Goal: Communication & Community: Participate in discussion

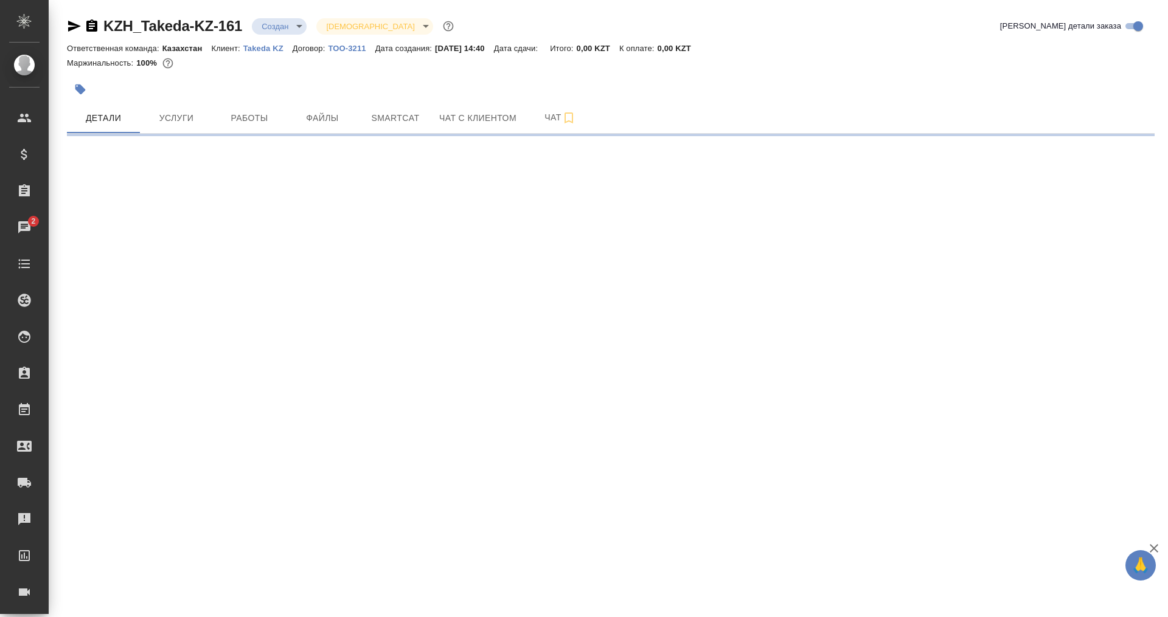
select select "RU"
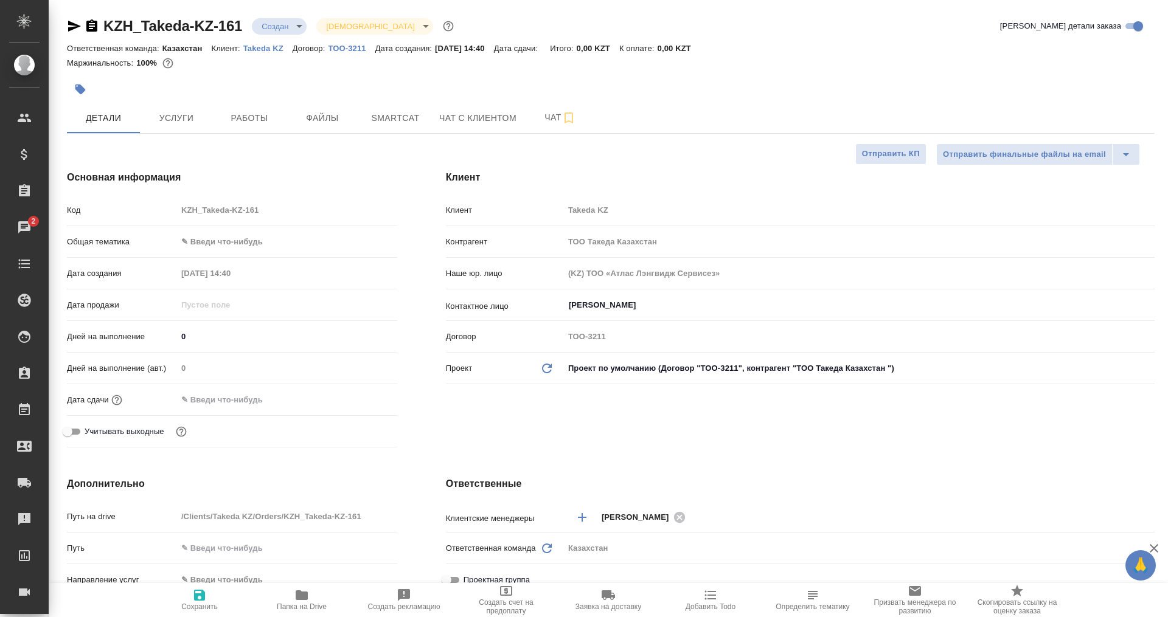
type textarea "x"
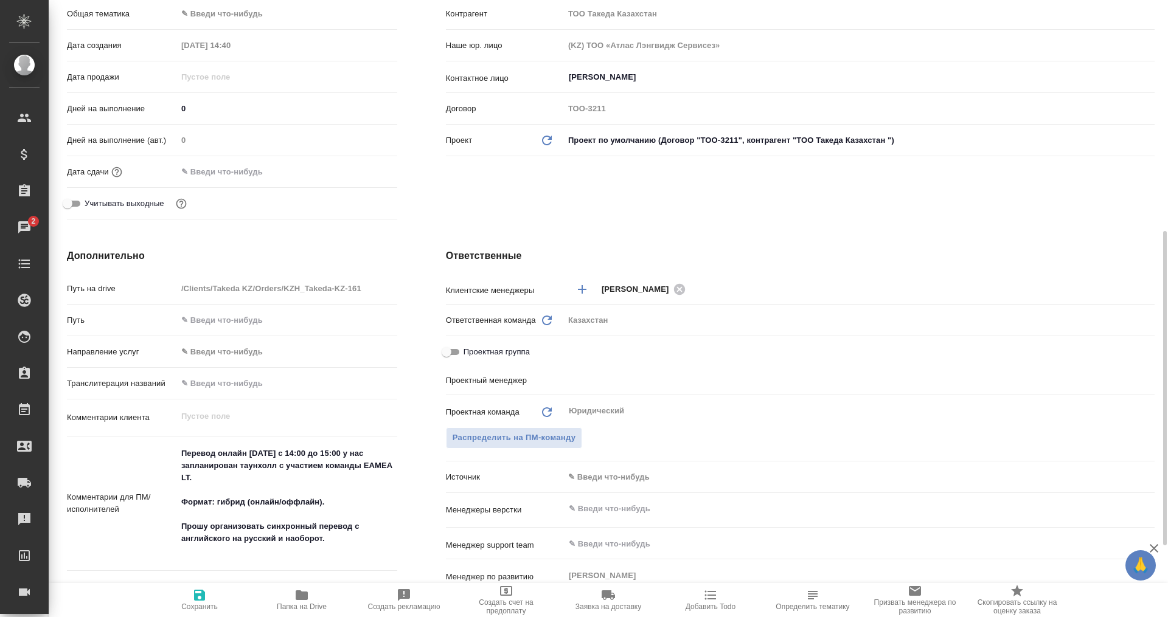
scroll to position [304, 0]
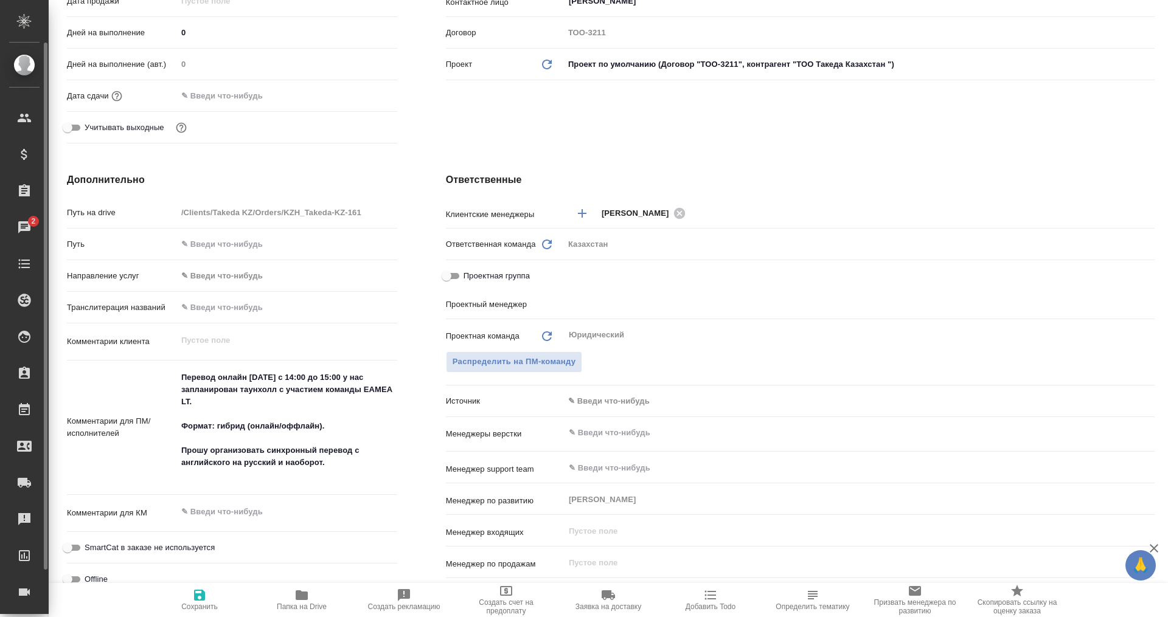
type textarea "x"
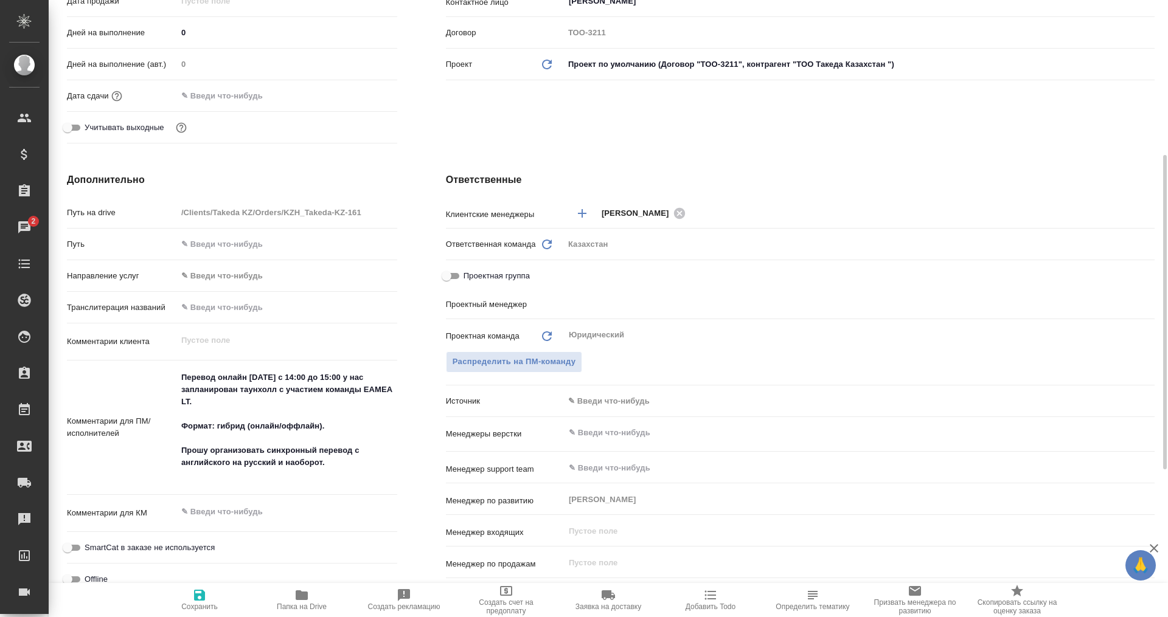
type textarea "x"
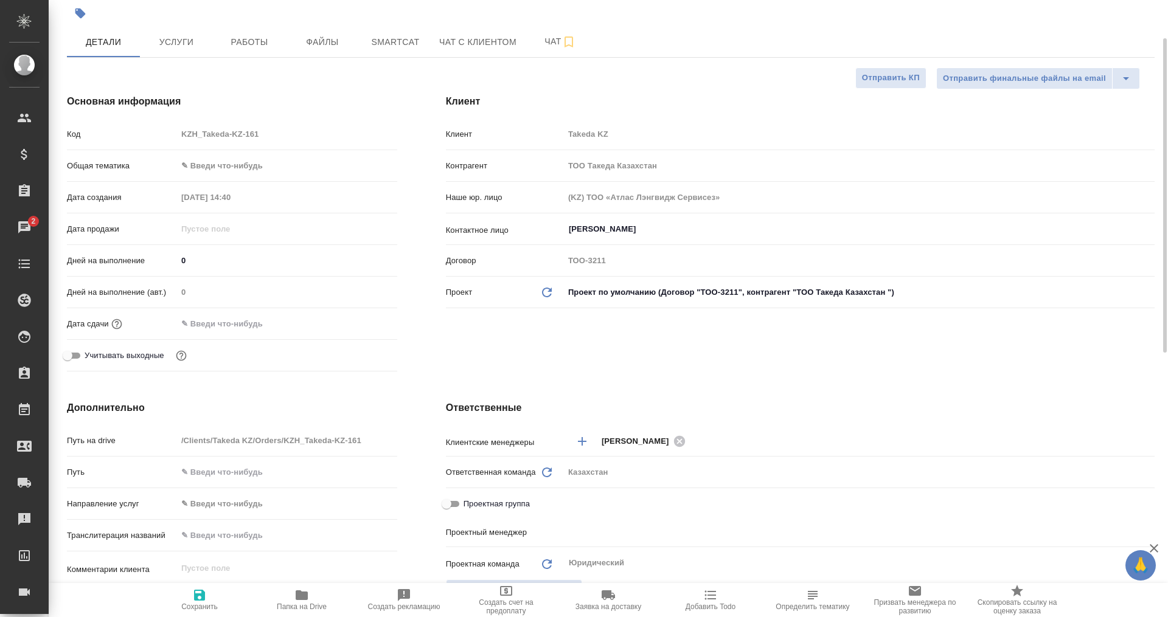
scroll to position [0, 0]
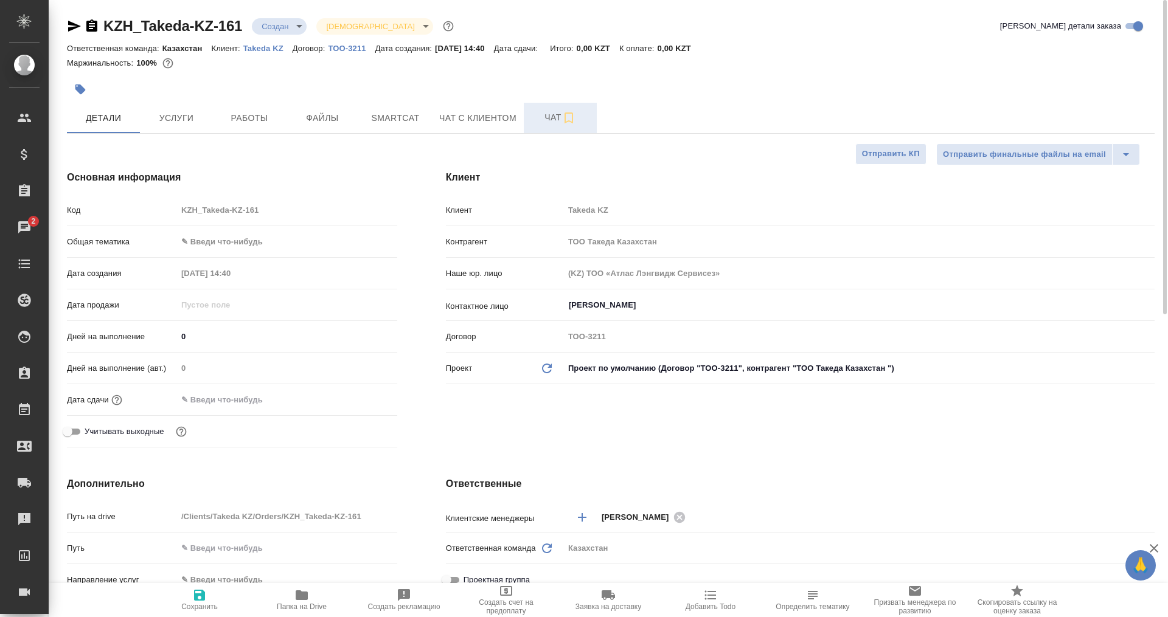
click at [544, 118] on span "Чат" at bounding box center [560, 117] width 58 height 15
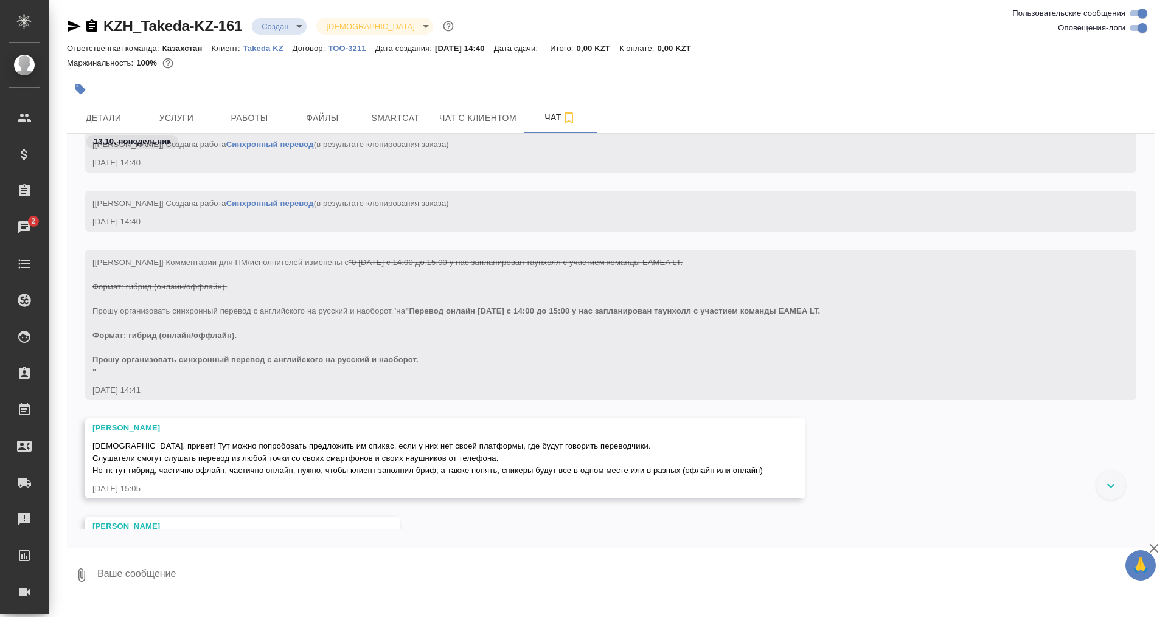
scroll to position [101, 0]
